Goal: Information Seeking & Learning: Learn about a topic

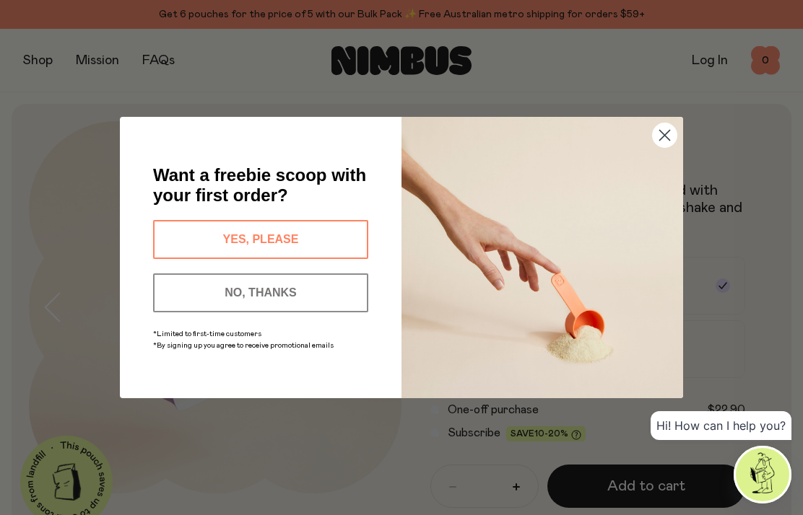
click at [671, 129] on circle "Close dialog" at bounding box center [665, 135] width 24 height 24
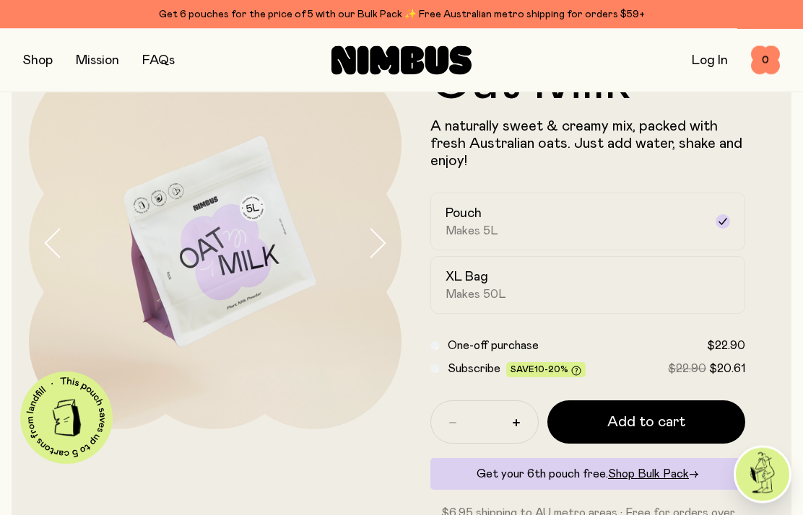
scroll to position [64, 0]
click at [666, 219] on div "Pouch Makes 5L" at bounding box center [574, 221] width 258 height 33
click at [733, 216] on label "Pouch Makes 5L" at bounding box center [587, 222] width 315 height 58
click at [593, 276] on div "XL Bag Makes 50L" at bounding box center [574, 285] width 258 height 33
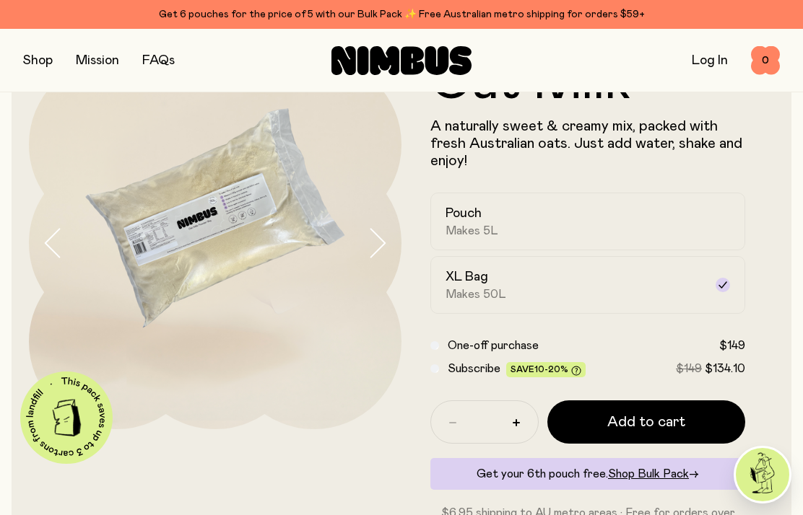
click at [673, 211] on div "Pouch Makes 5L" at bounding box center [574, 221] width 258 height 33
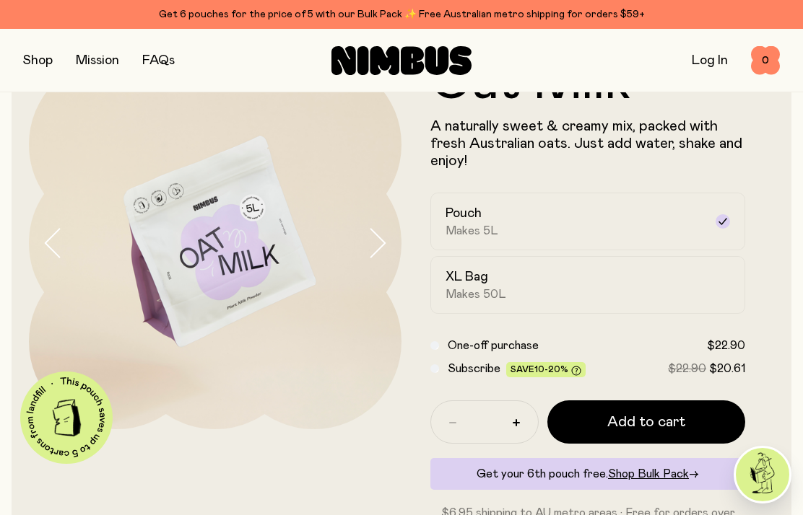
click at [658, 281] on div "XL Bag Makes 50L" at bounding box center [574, 285] width 258 height 33
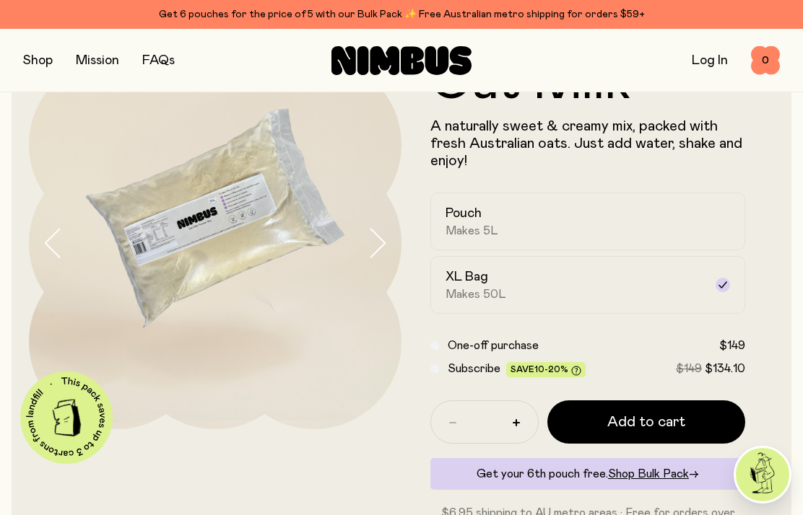
click at [679, 209] on div "Pouch Makes 5L" at bounding box center [574, 221] width 258 height 33
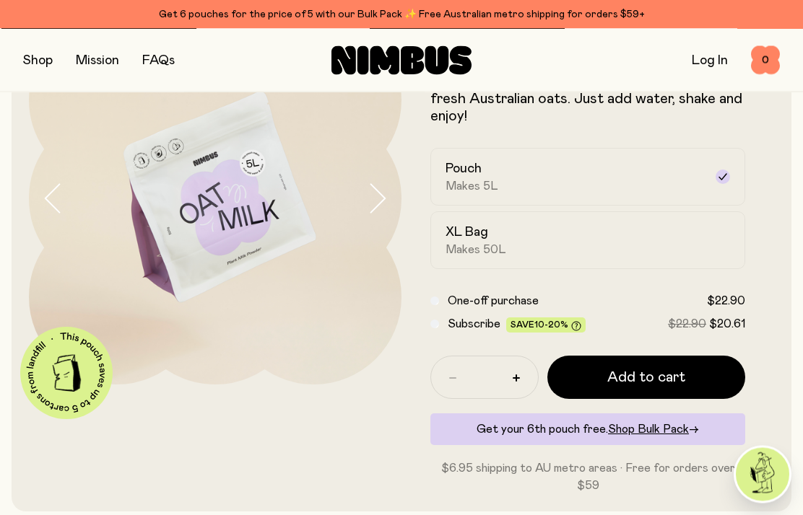
scroll to position [109, 0]
click at [494, 232] on div "XL Bag Makes 50L" at bounding box center [574, 240] width 258 height 33
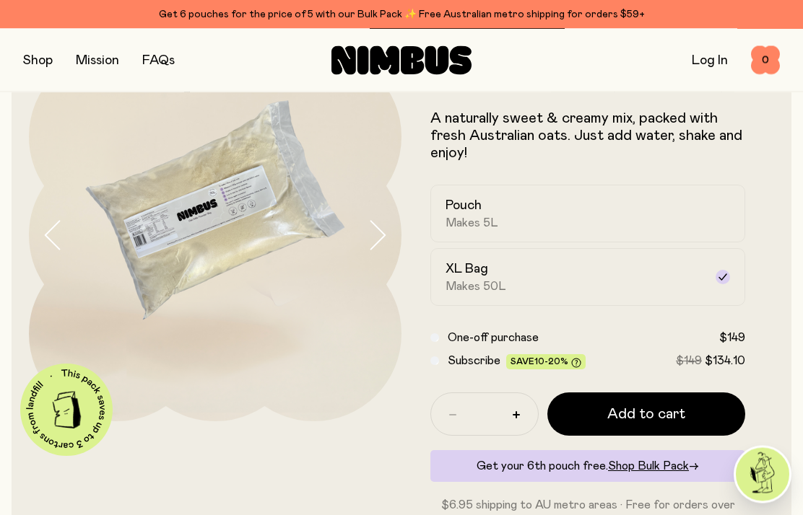
scroll to position [0, 0]
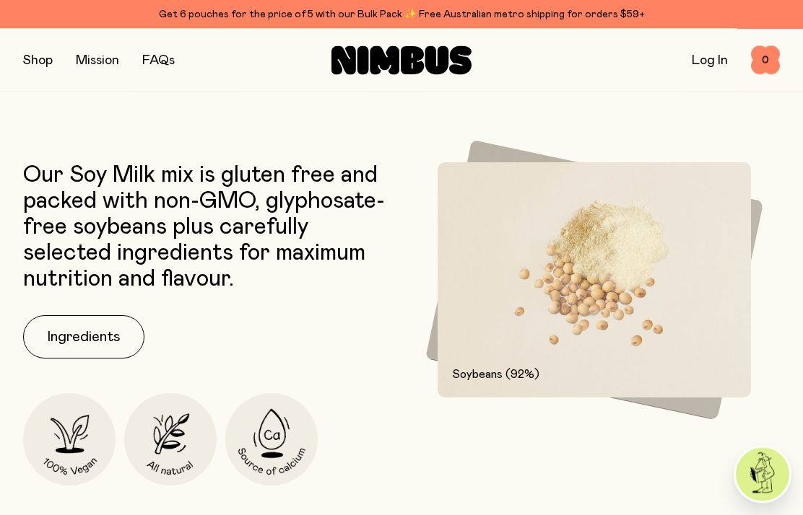
scroll to position [646, 0]
click at [85, 321] on button "Ingredients" at bounding box center [83, 336] width 121 height 43
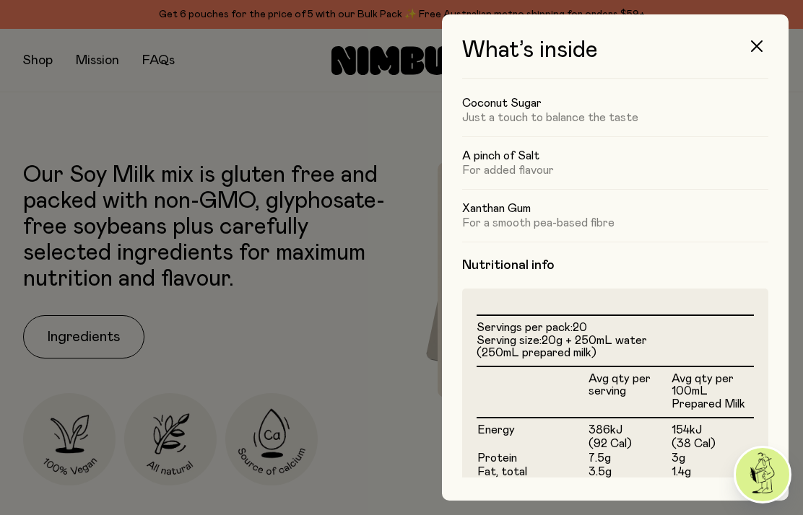
scroll to position [160, 0]
click at [757, 41] on icon "button" at bounding box center [757, 46] width 12 height 12
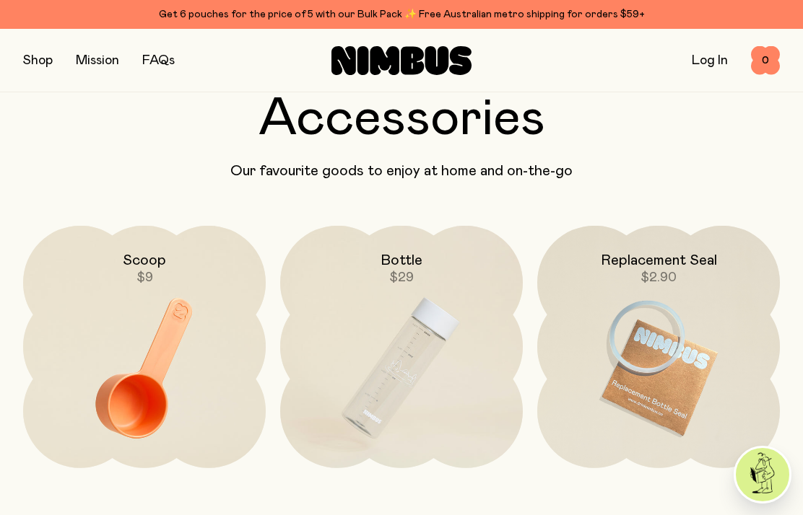
scroll to position [0, 0]
